Goal: Obtain resource: Obtain resource

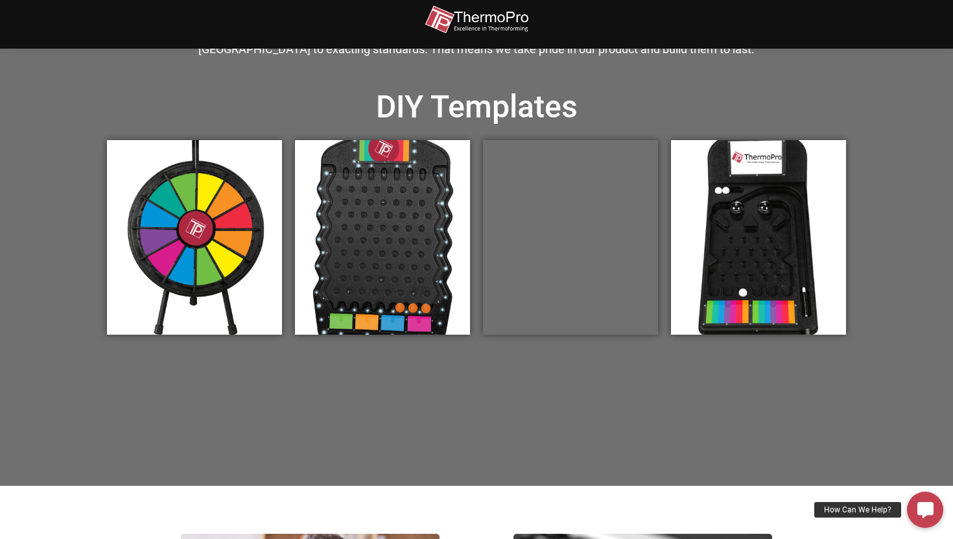
scroll to position [406, 0]
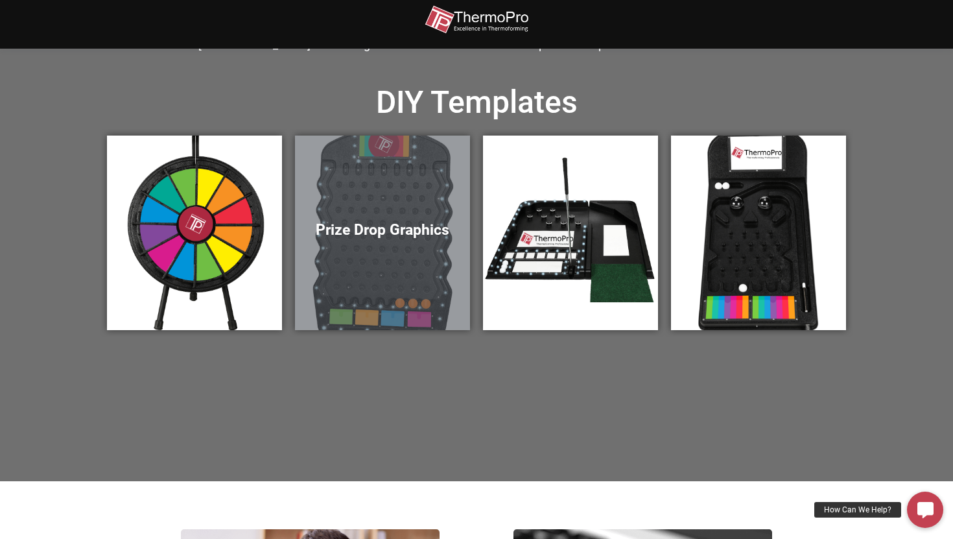
click at [356, 274] on div "Prize Drop Graphics" at bounding box center [382, 233] width 175 height 195
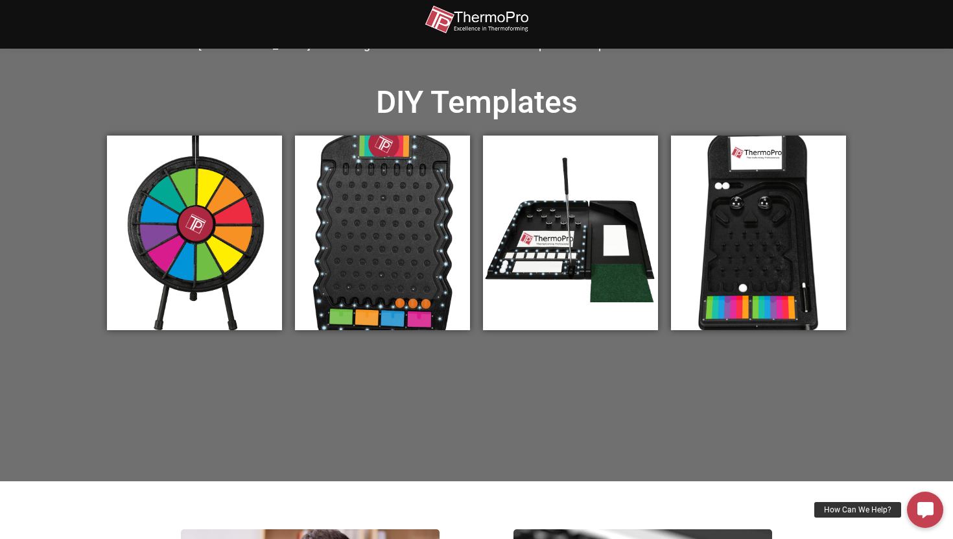
click at [400, 429] on div "Prize Wheel Graphics Prize Drop Graphics Prize Putt Graphics Prize Pinball Grap…" at bounding box center [476, 281] width 739 height 305
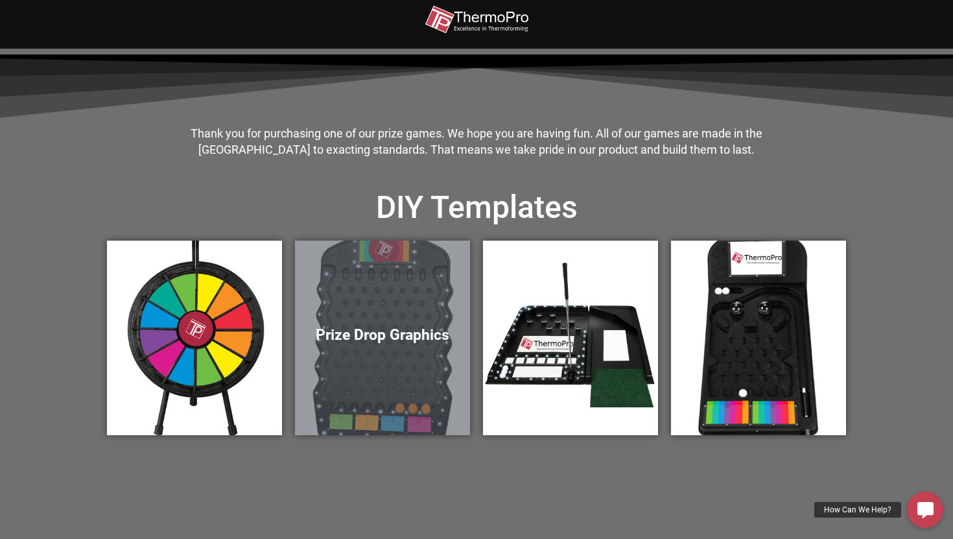
scroll to position [300, 0]
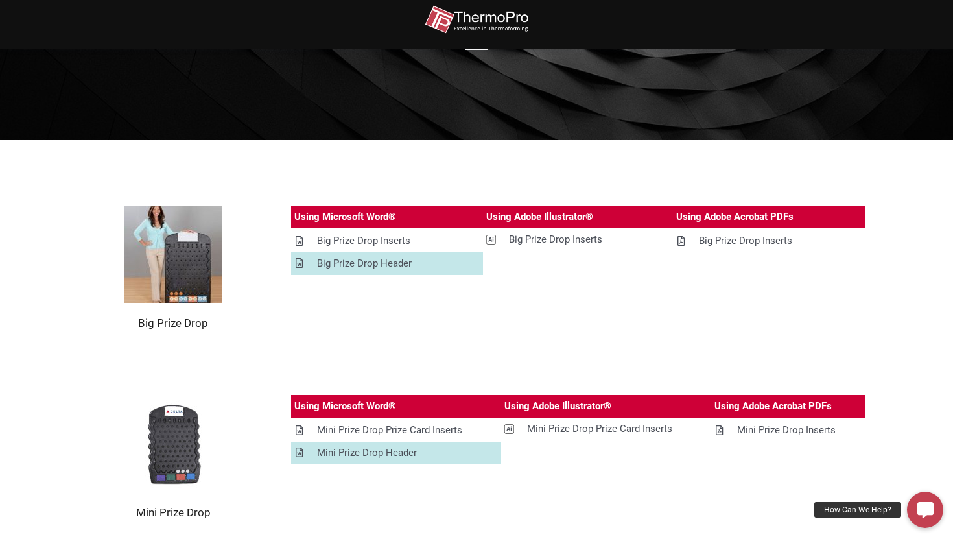
scroll to position [143, 0]
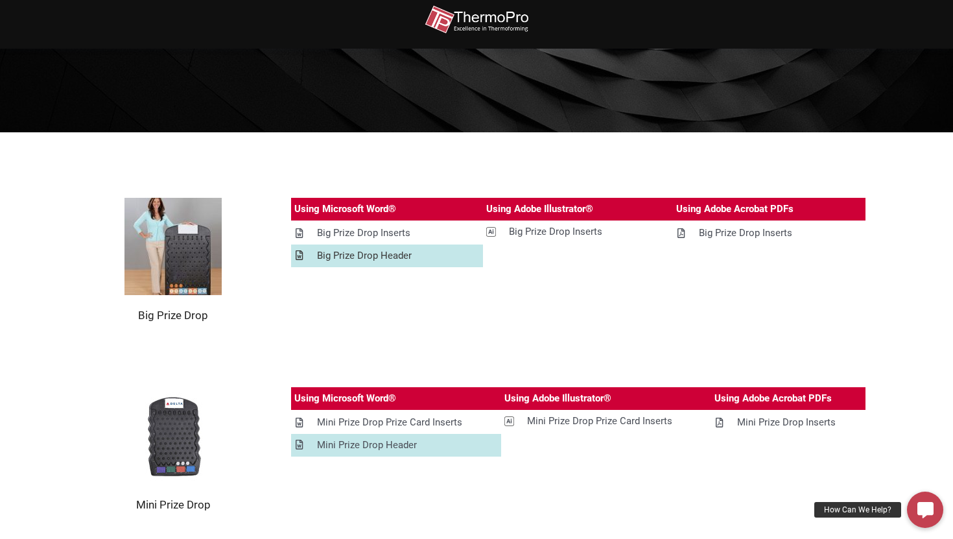
click at [394, 254] on div "Big Prize Drop Header" at bounding box center [364, 256] width 95 height 16
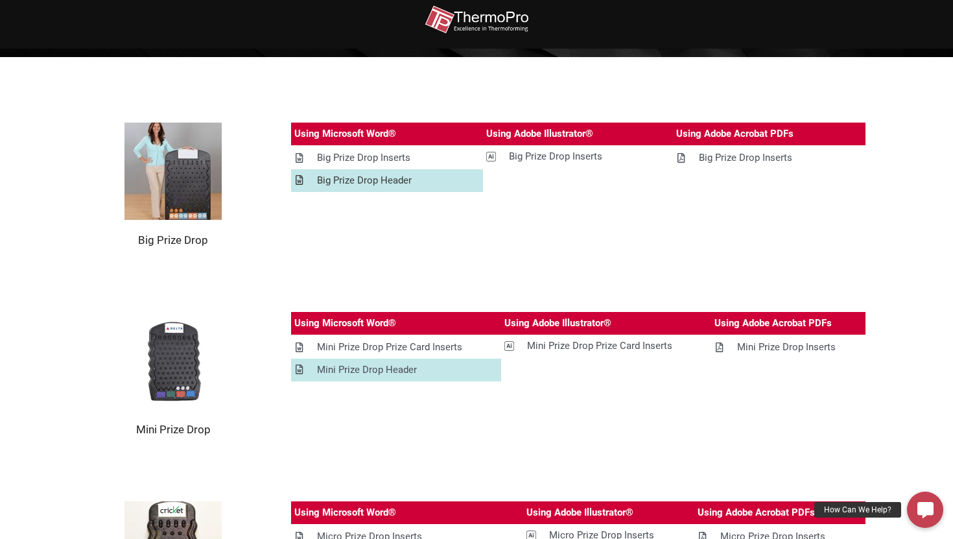
scroll to position [30, 0]
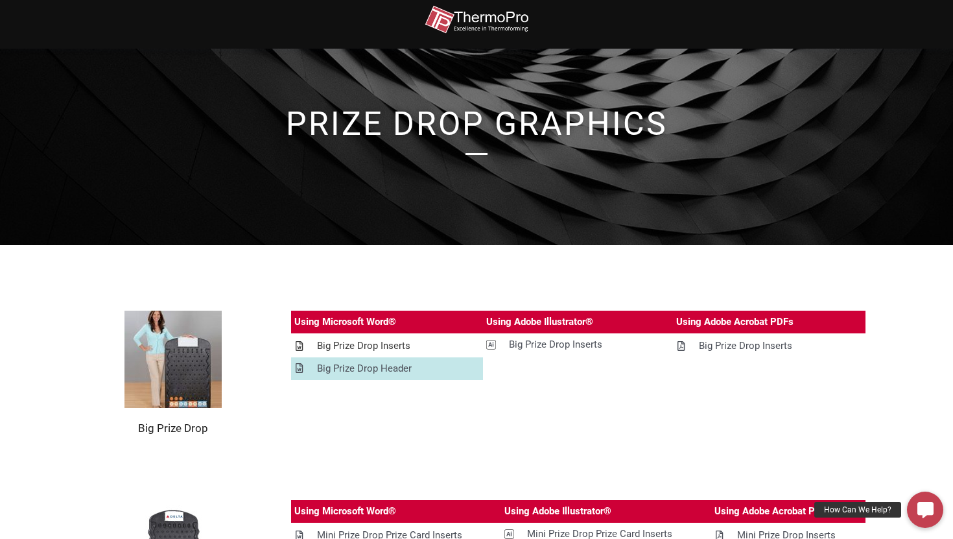
click at [404, 345] on div "Big Prize Drop Inserts" at bounding box center [363, 346] width 93 height 16
click at [263, 425] on div "Using Microsoft Word® Using Adobe Illustrator® Using Adobe Acrobat PDFs Big Pri…" at bounding box center [562, 373] width 607 height 125
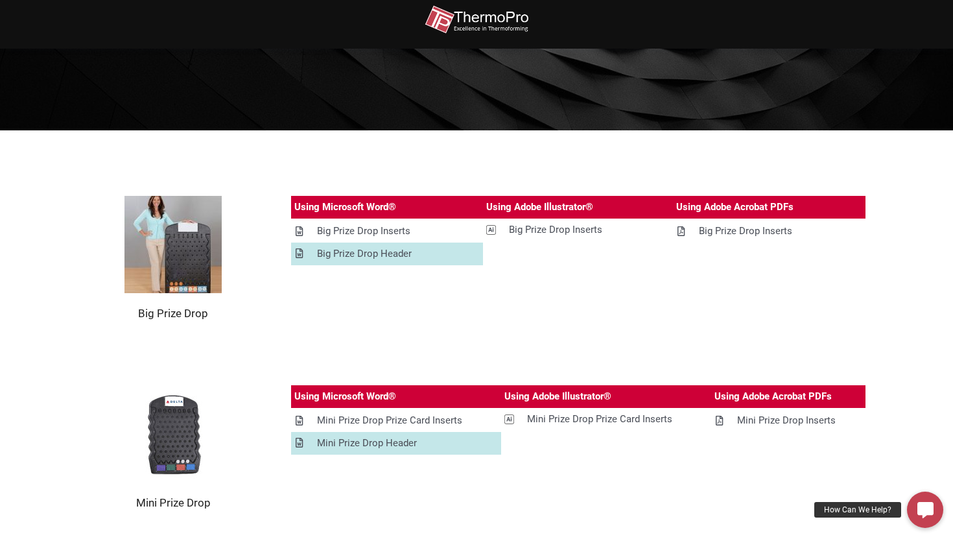
scroll to position [140, 0]
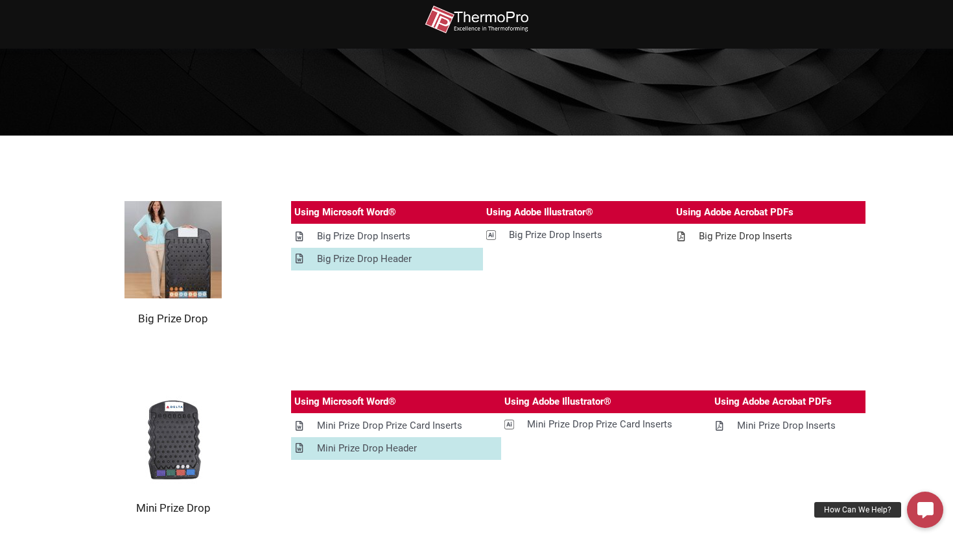
click at [742, 237] on div "Big Prize Drop Inserts" at bounding box center [745, 236] width 93 height 16
